Goal: Task Accomplishment & Management: Use online tool/utility

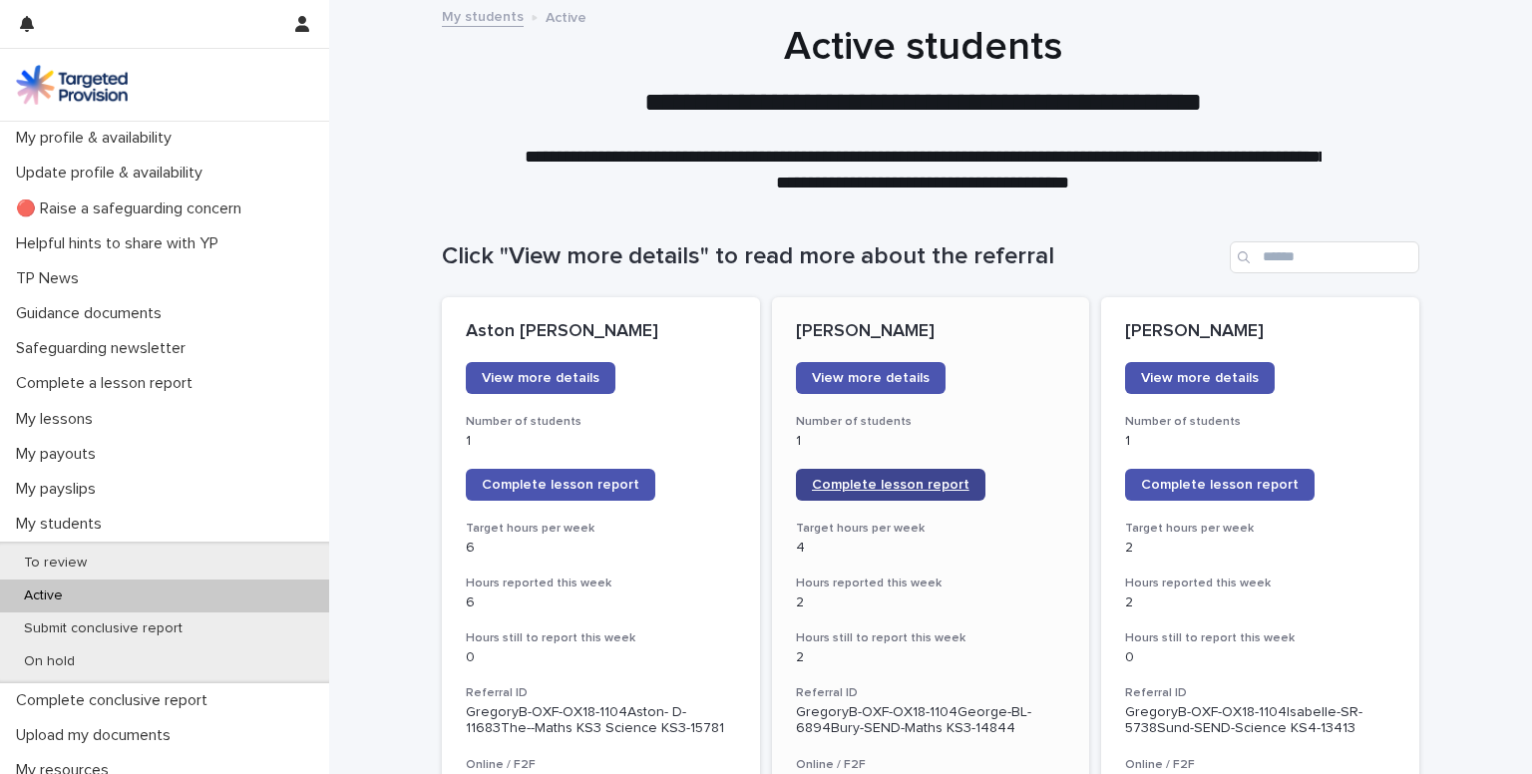
click at [870, 478] on span "Complete lesson report" at bounding box center [891, 485] width 158 height 14
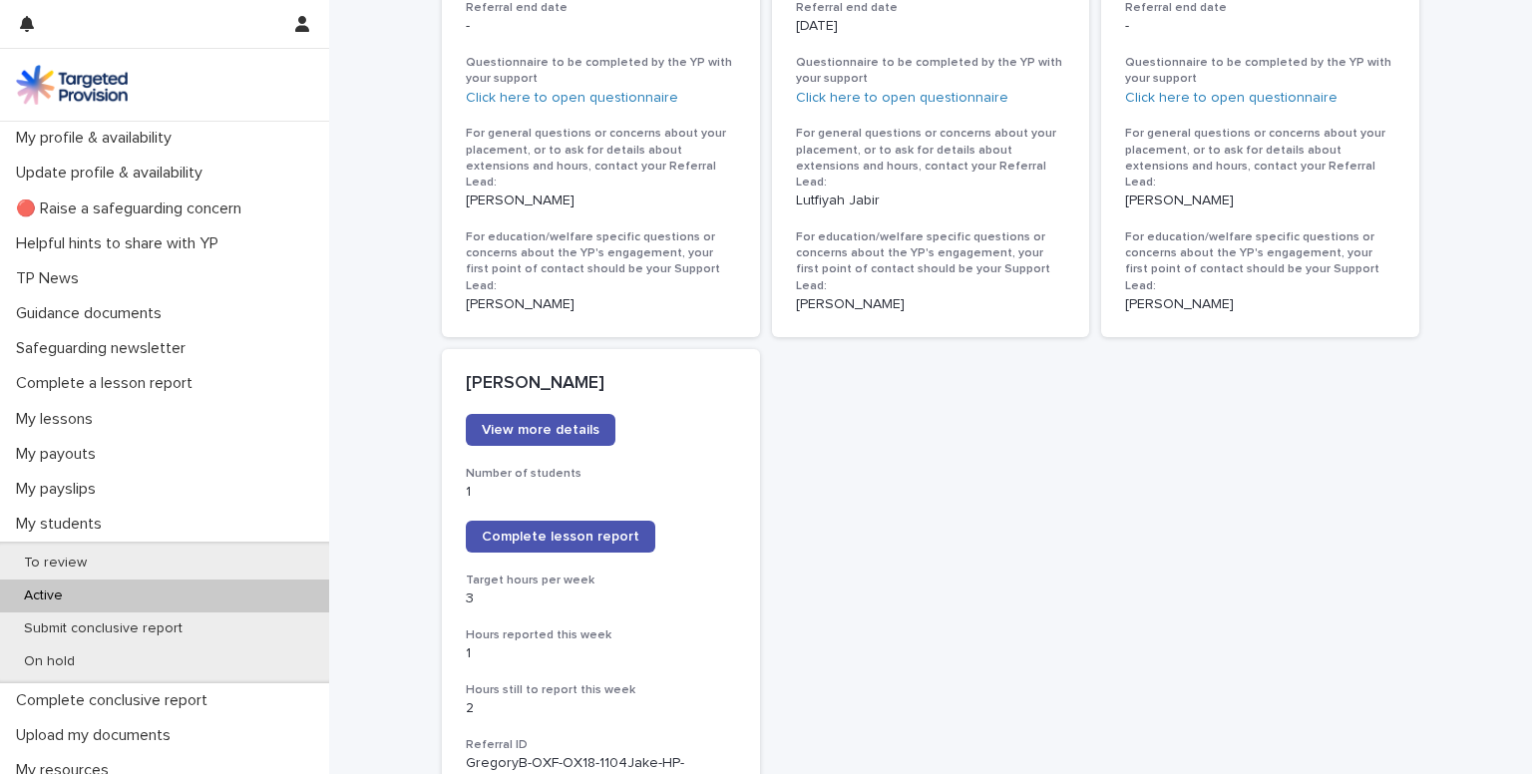
scroll to position [1338, 0]
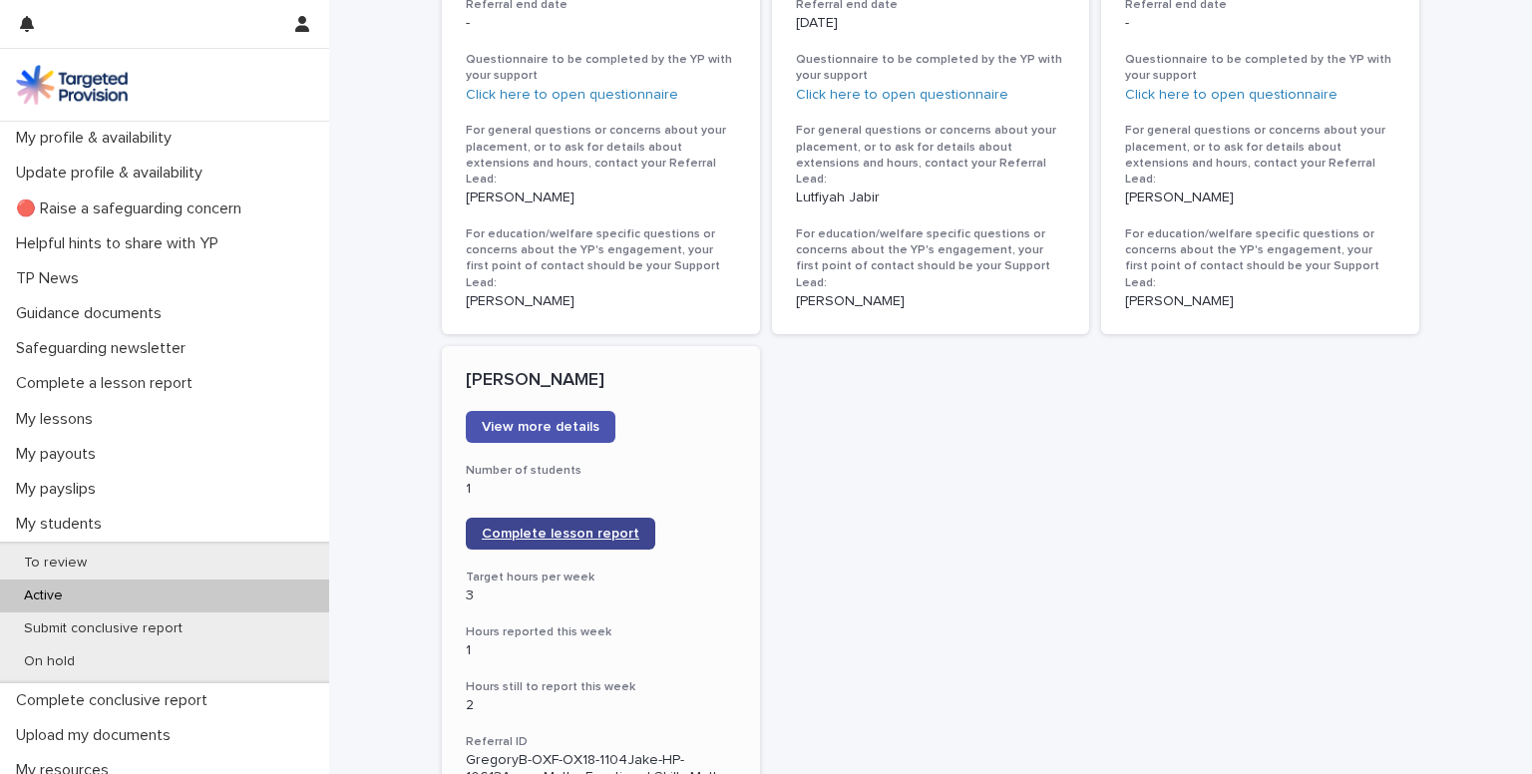
click at [525, 527] on span "Complete lesson report" at bounding box center [561, 534] width 158 height 14
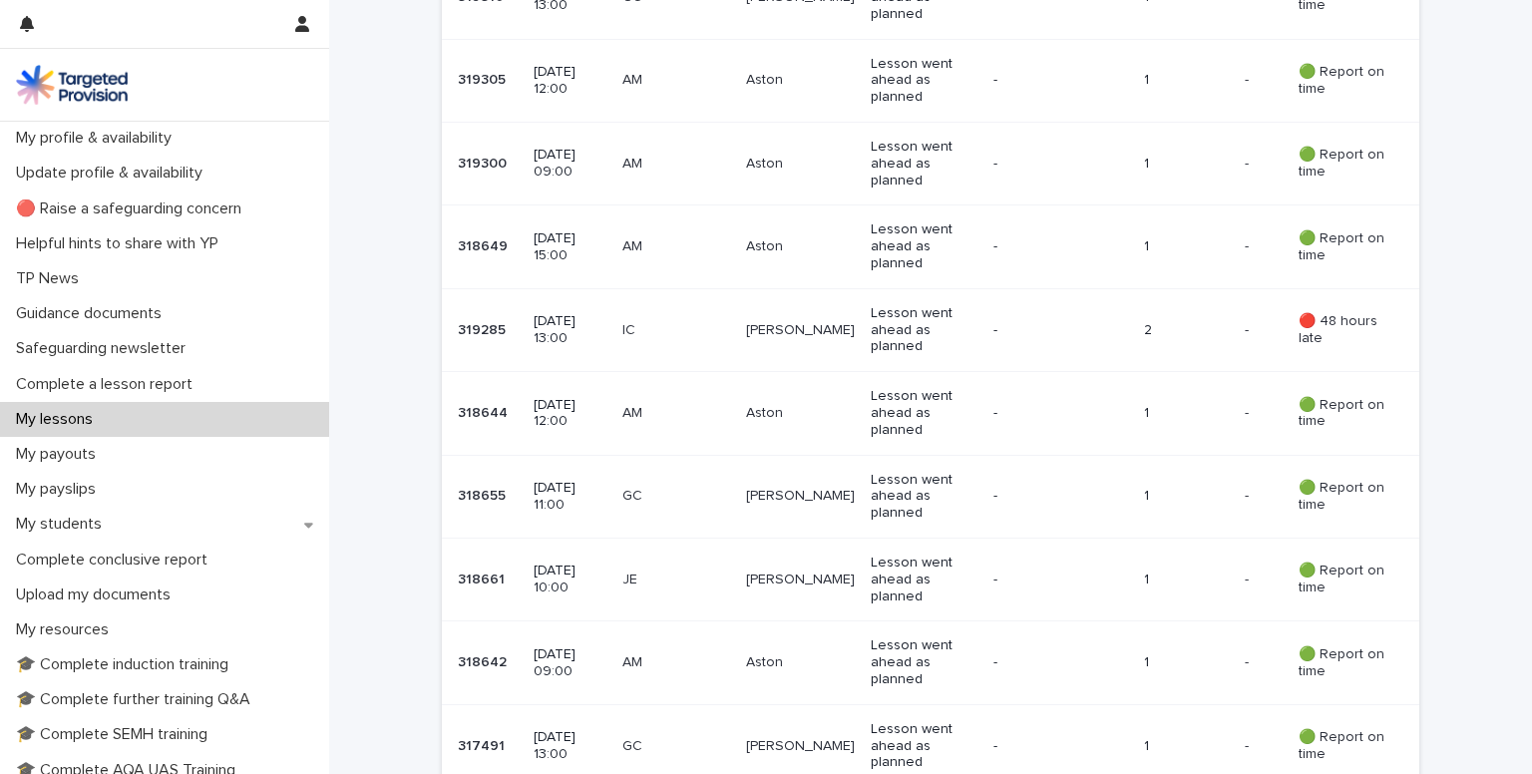
scroll to position [810, 0]
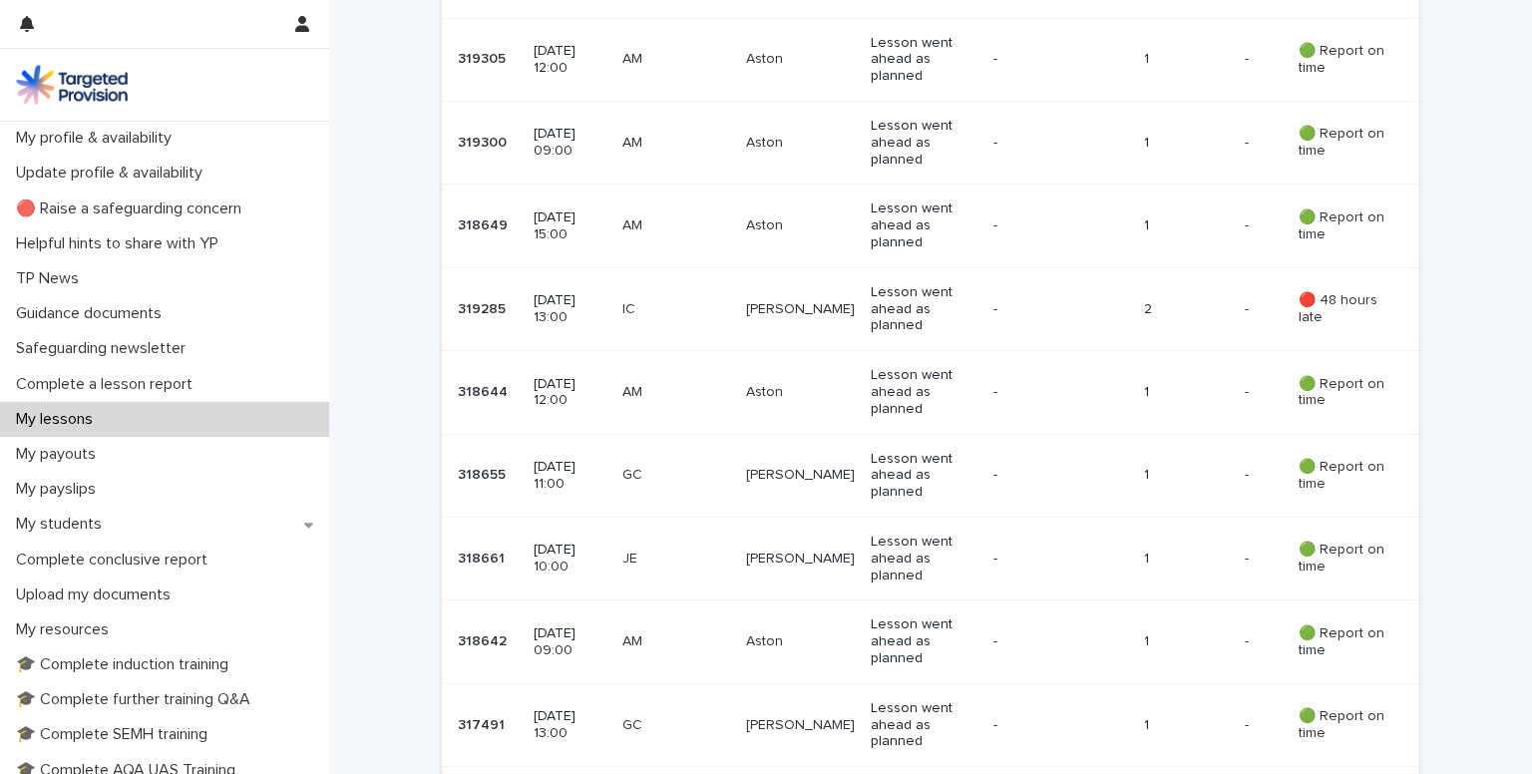
click at [561, 553] on p "[DATE] 10:00" at bounding box center [570, 559] width 73 height 34
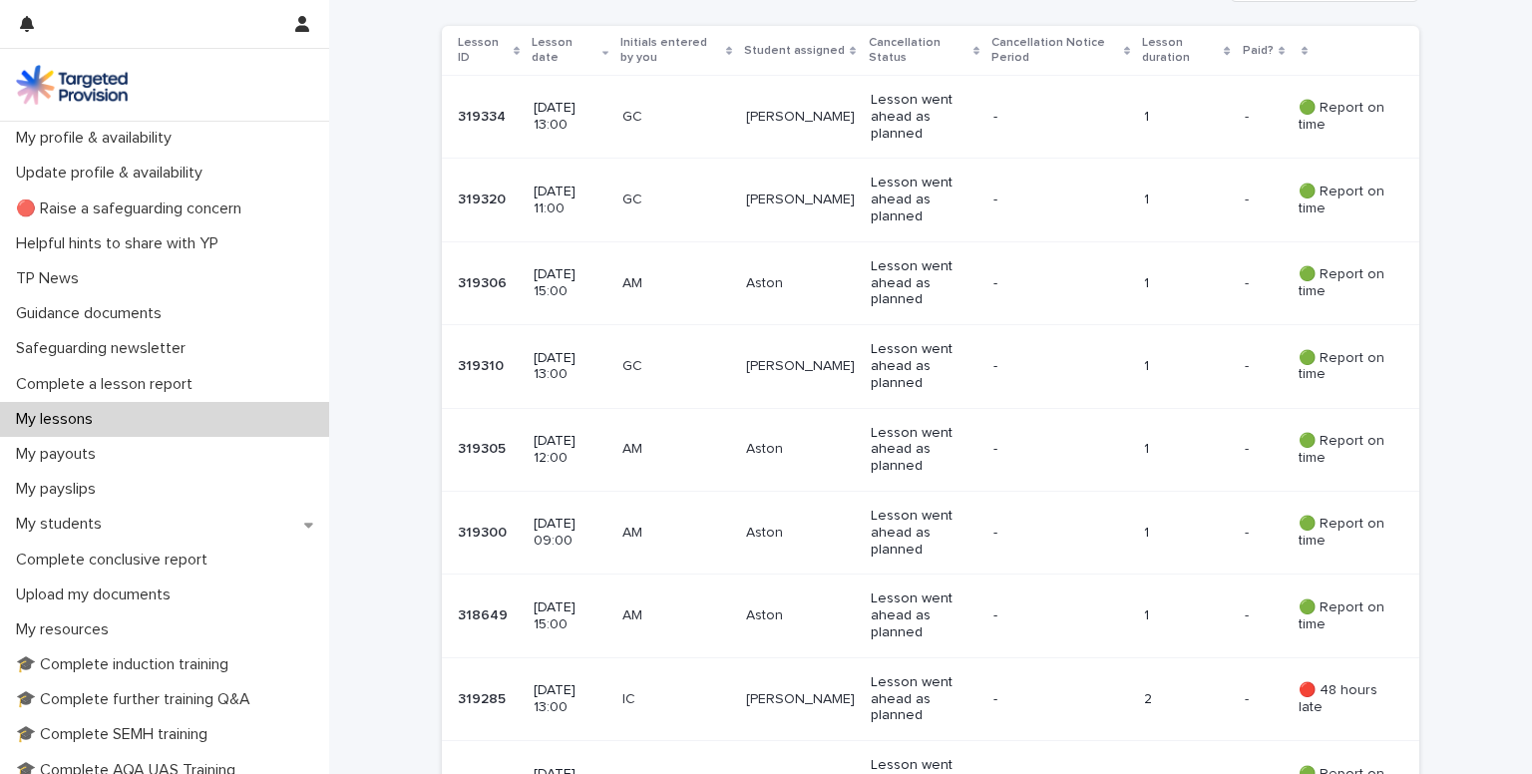
scroll to position [426, 0]
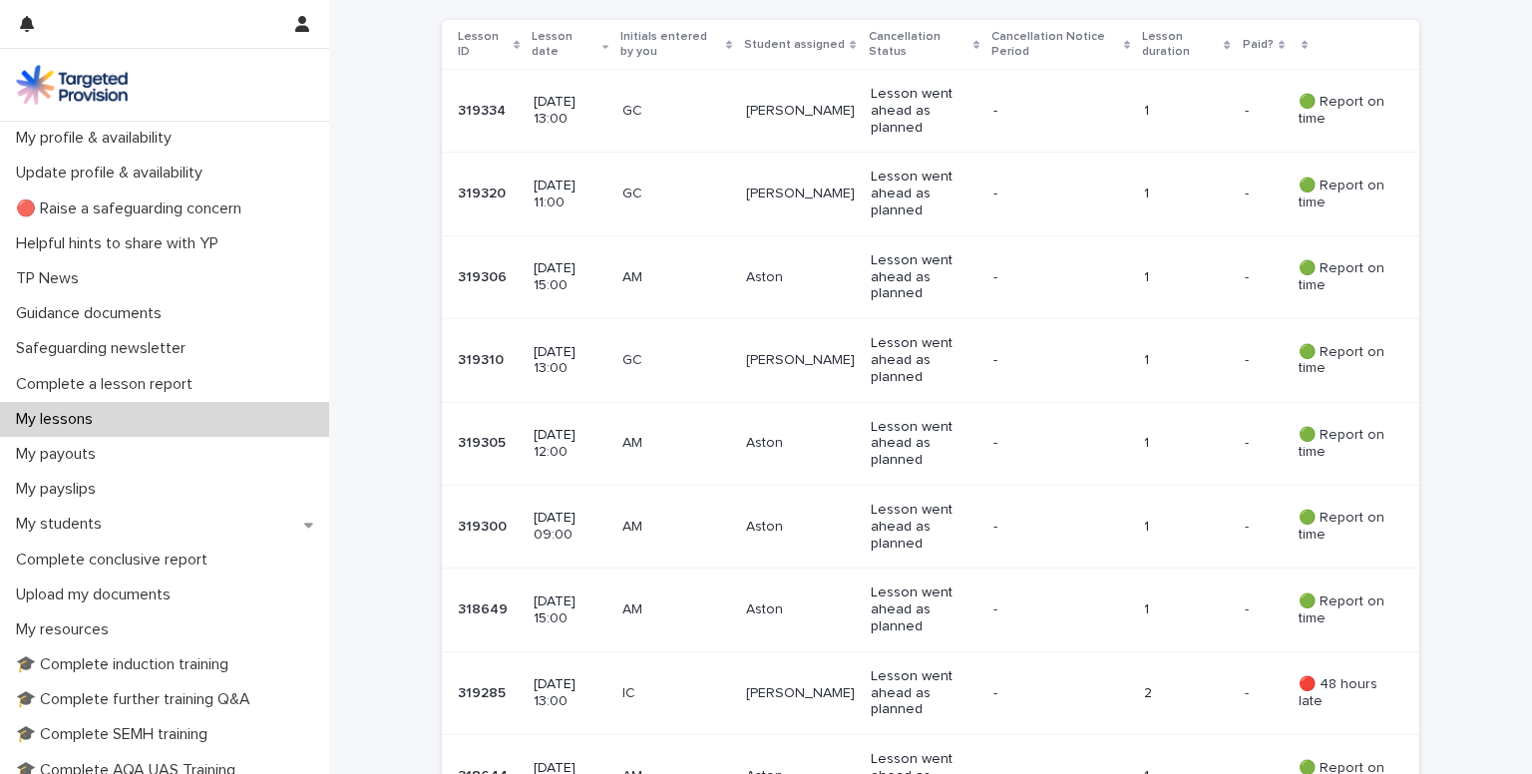
click at [582, 432] on p "[DATE] 12:00" at bounding box center [570, 444] width 73 height 34
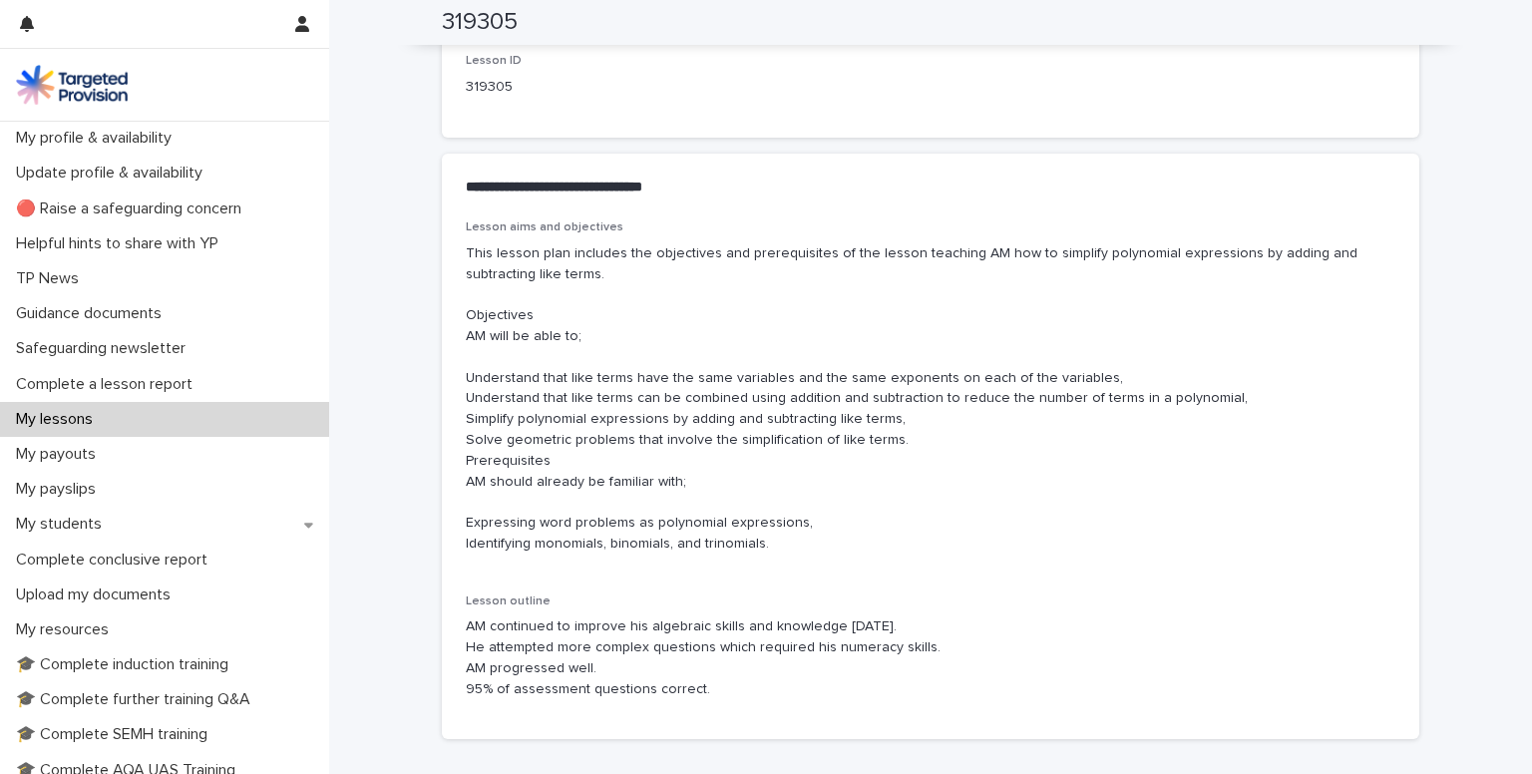
scroll to position [1054, 0]
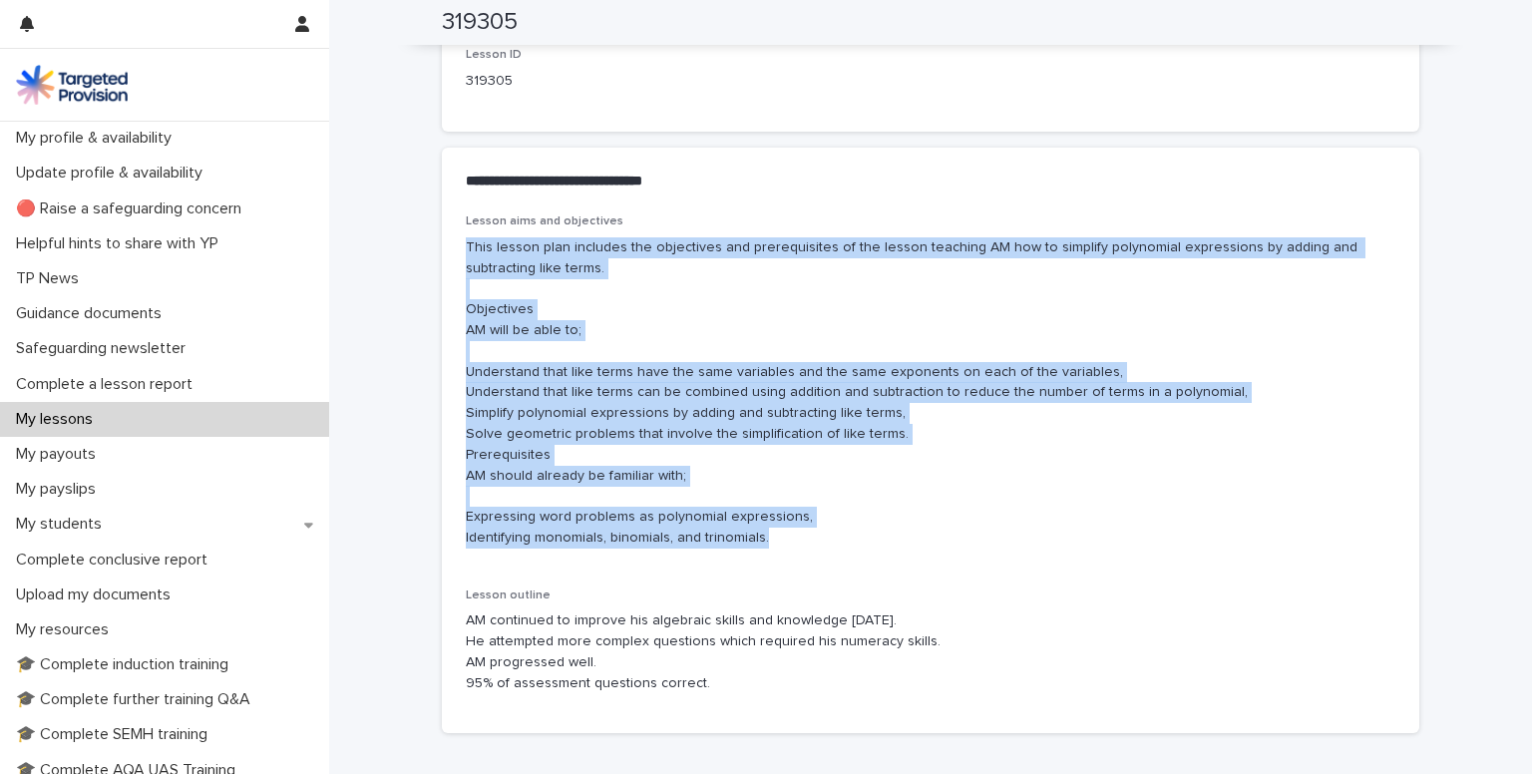
drag, startPoint x: 452, startPoint y: 237, endPoint x: 756, endPoint y: 536, distance: 426.1
click at [756, 536] on div "Lesson aims and objectives This lesson plan includes the objectives and prerequ…" at bounding box center [931, 473] width 978 height 519
copy p "This lesson plan includes the objectives and prerequisites of the lesson teachi…"
